Goal: Communication & Community: Answer question/provide support

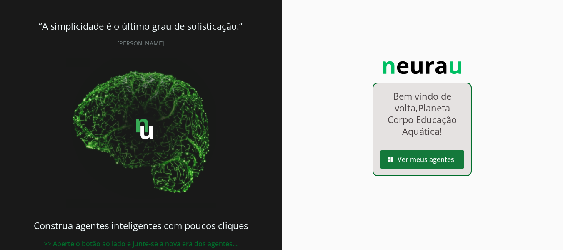
click at [397, 164] on span at bounding box center [422, 159] width 84 height 20
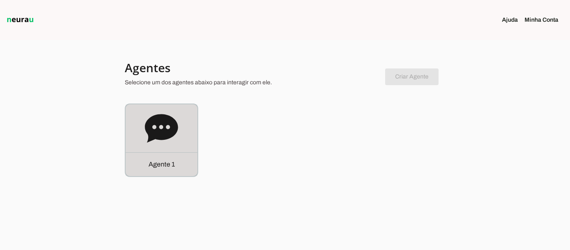
click at [173, 153] on div "Agente 1" at bounding box center [161, 164] width 72 height 24
